Goal: Information Seeking & Learning: Learn about a topic

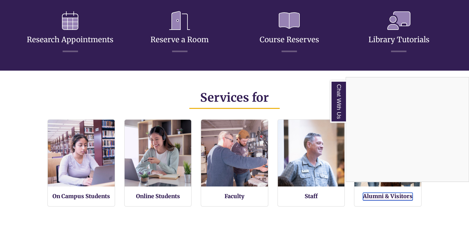
scroll to position [273, 0]
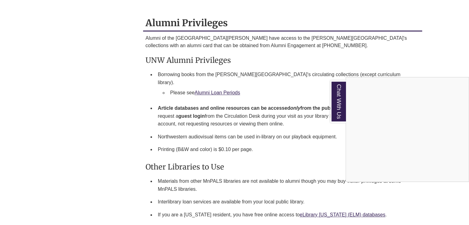
scroll to position [399, 0]
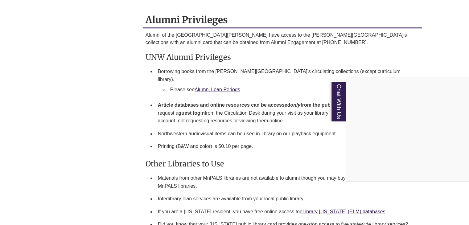
drag, startPoint x: 274, startPoint y: 32, endPoint x: 297, endPoint y: 42, distance: 25.5
click at [297, 42] on div "Chat With Us" at bounding box center [234, 112] width 469 height 225
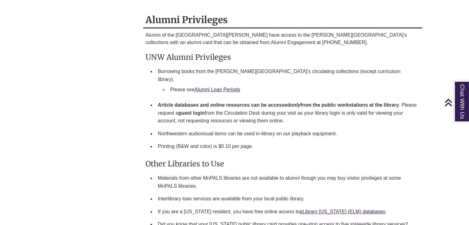
click at [297, 42] on p "Alumni of the University of Northwestern - St. Paul have access to the Berntsen…" at bounding box center [283, 38] width 274 height 15
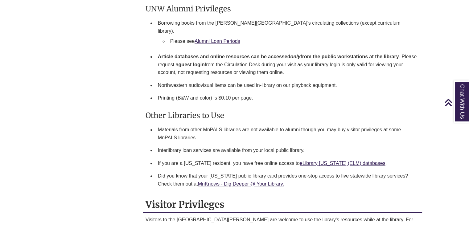
scroll to position [448, 0]
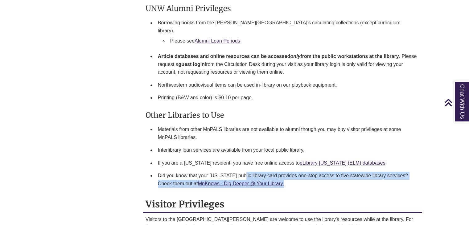
drag, startPoint x: 243, startPoint y: 166, endPoint x: 323, endPoint y: 181, distance: 82.0
click at [323, 181] on div "Alumni Privileges Alumni of the University of Northwestern - St. Paul have acce…" at bounding box center [282, 79] width 279 height 233
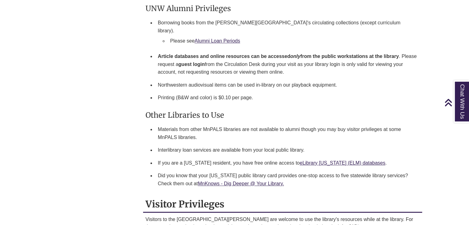
click at [323, 181] on div "Alumni Privileges Alumni of the University of Northwestern - St. Paul have acce…" at bounding box center [282, 79] width 279 height 233
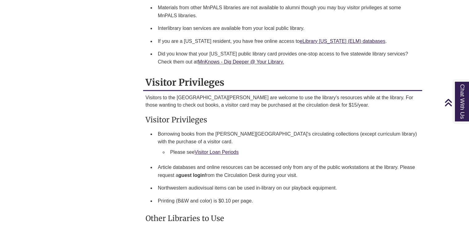
scroll to position [570, 0]
drag, startPoint x: 296, startPoint y: 86, endPoint x: 356, endPoint y: 97, distance: 60.5
click at [356, 97] on p "Visitors to the University of Northwestern - St. Paul are welcome to use the li…" at bounding box center [283, 101] width 274 height 15
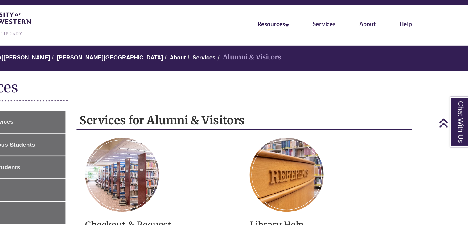
scroll to position [0, 0]
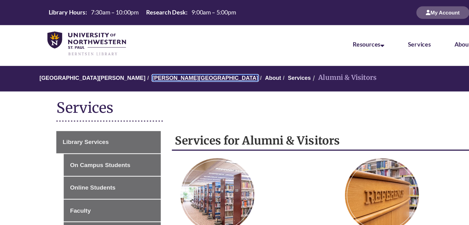
click at [143, 66] on link "[PERSON_NAME][GEOGRAPHIC_DATA]" at bounding box center [171, 64] width 88 height 5
click at [127, 65] on link "[PERSON_NAME][GEOGRAPHIC_DATA]" at bounding box center [171, 64] width 88 height 5
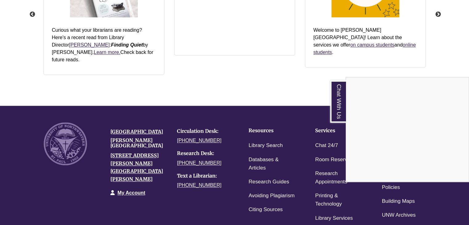
scroll to position [866, 0]
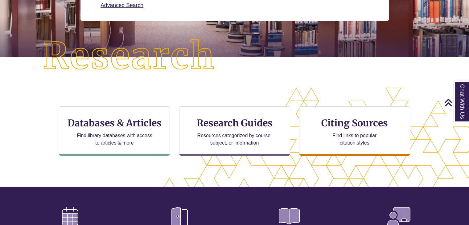
scroll to position [117, 0]
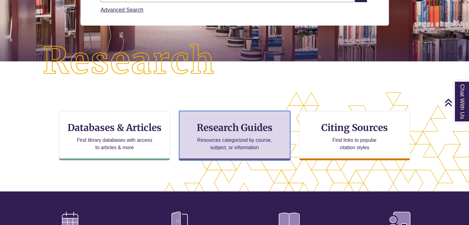
click at [233, 130] on h3 "Research Guides" at bounding box center [234, 128] width 101 height 12
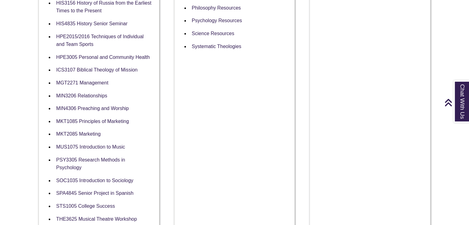
scroll to position [522, 0]
